Goal: Check status: Check status

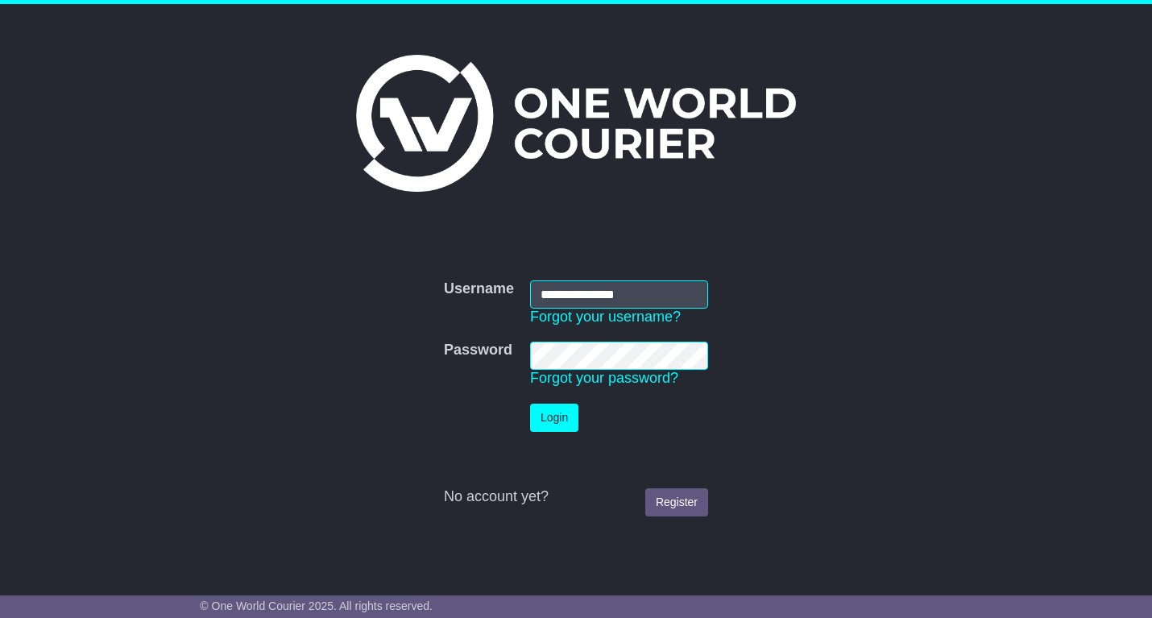
type input "**********"
click at [562, 417] on button "Login" at bounding box center [554, 418] width 48 height 28
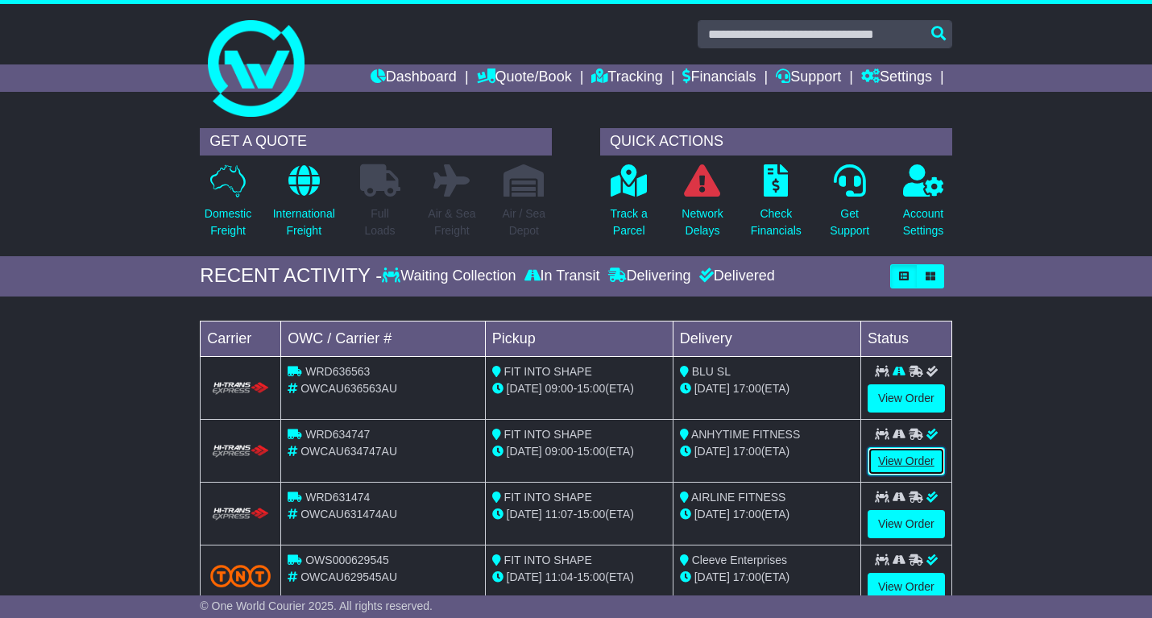
click at [900, 458] on link "View Order" at bounding box center [906, 461] width 77 height 28
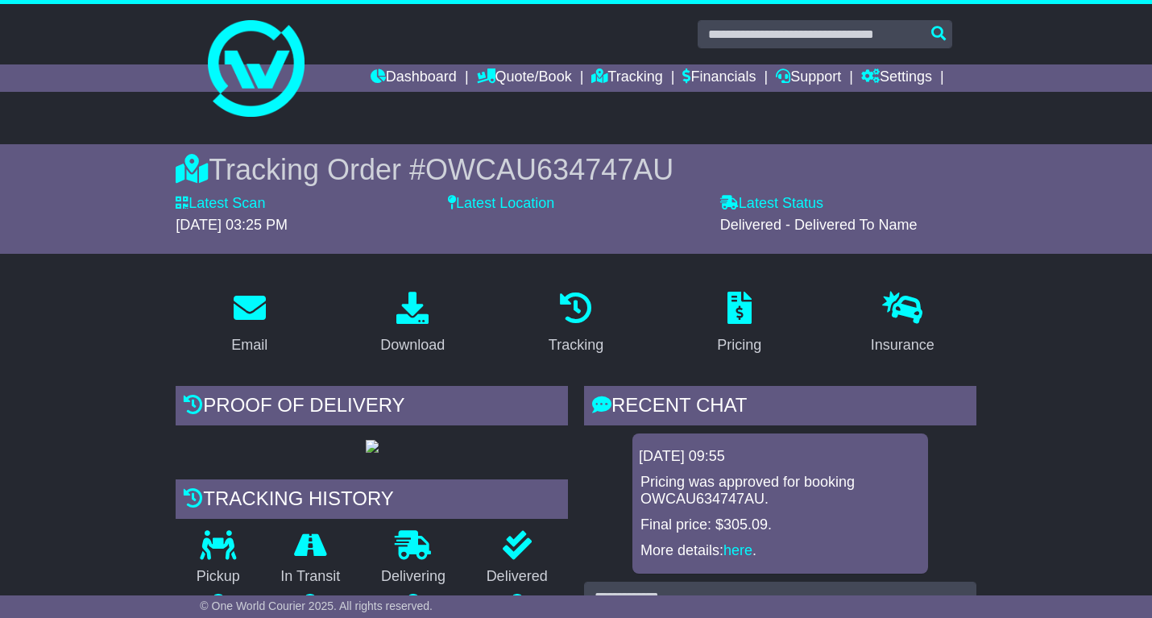
click at [373, 453] on img at bounding box center [372, 446] width 13 height 13
